Goal: Transaction & Acquisition: Purchase product/service

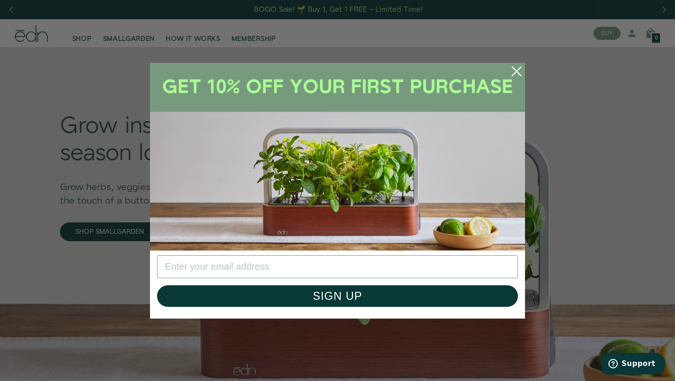
click at [519, 70] on circle "Close dialog" at bounding box center [517, 71] width 21 height 21
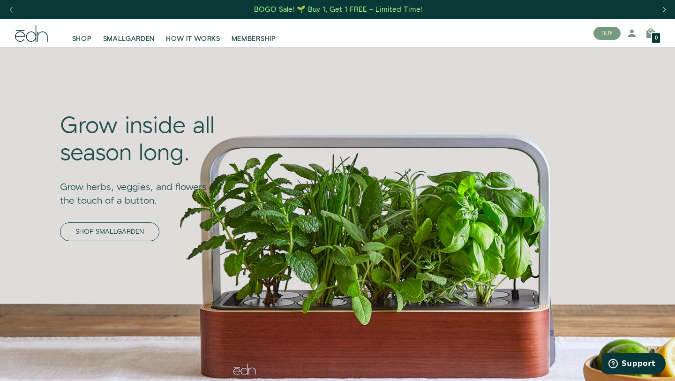
click at [136, 239] on link "SHOP SMALLGARDEN" at bounding box center [109, 231] width 99 height 19
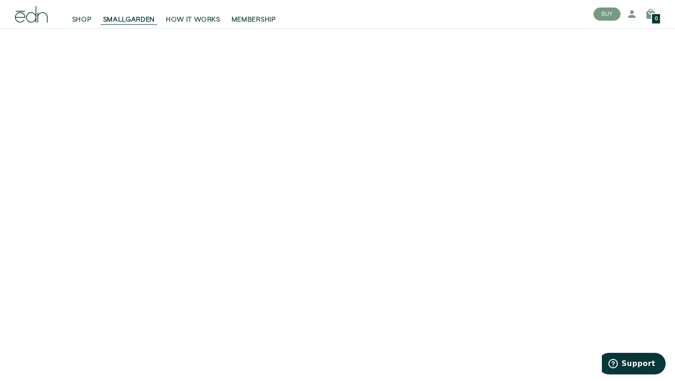
scroll to position [1847, 0]
